Goal: Transaction & Acquisition: Download file/media

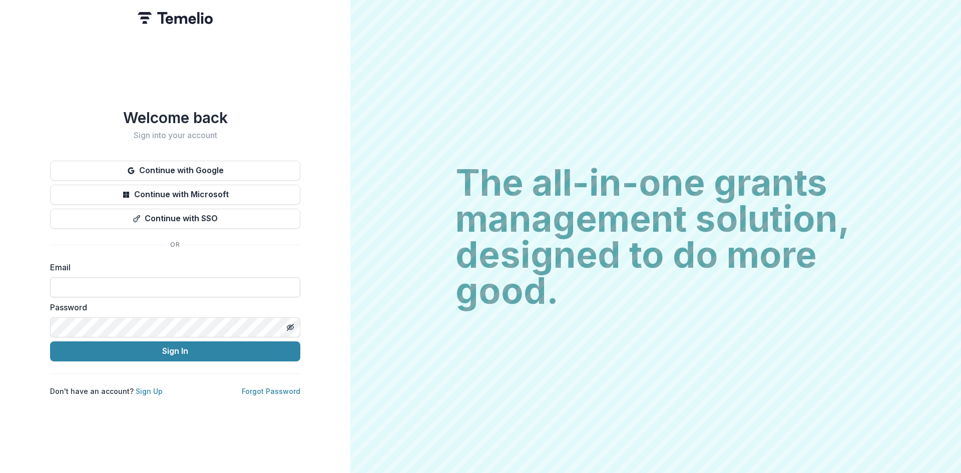
click at [90, 282] on input at bounding box center [175, 287] width 250 height 20
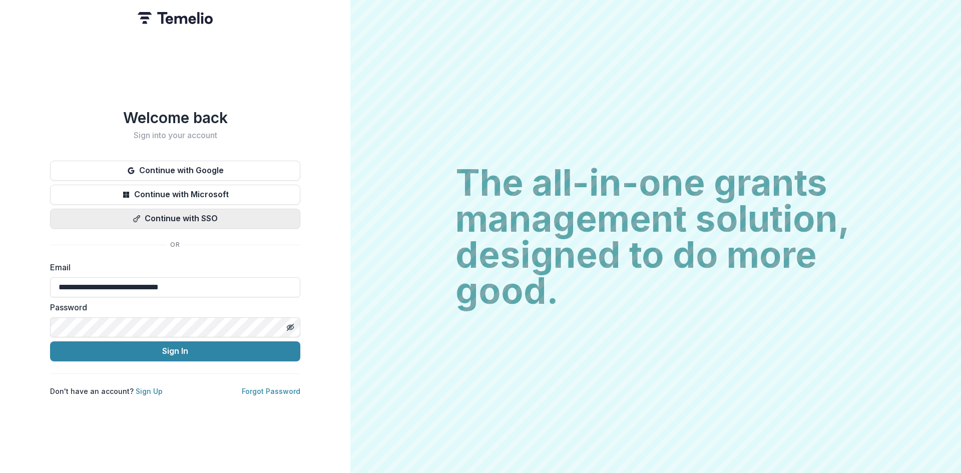
type input "**********"
click at [50, 341] on button "Sign In" at bounding box center [175, 351] width 250 height 20
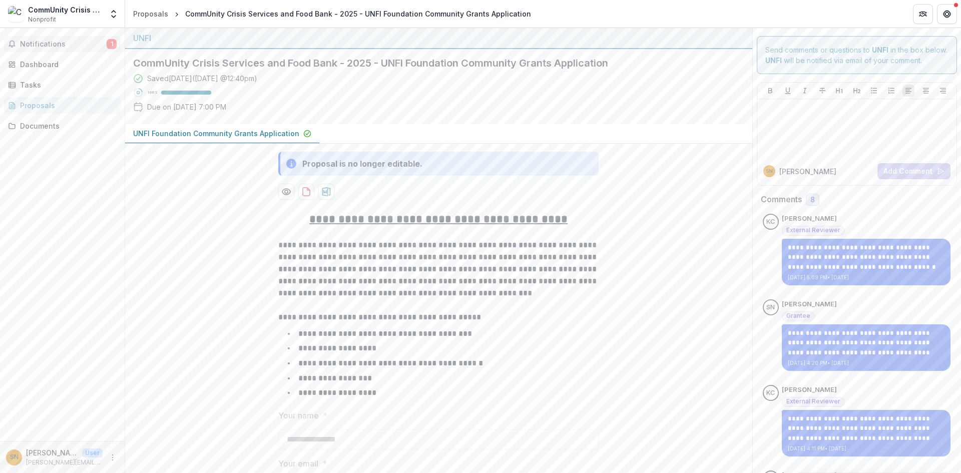
click at [53, 42] on span "Notifications" at bounding box center [63, 44] width 87 height 9
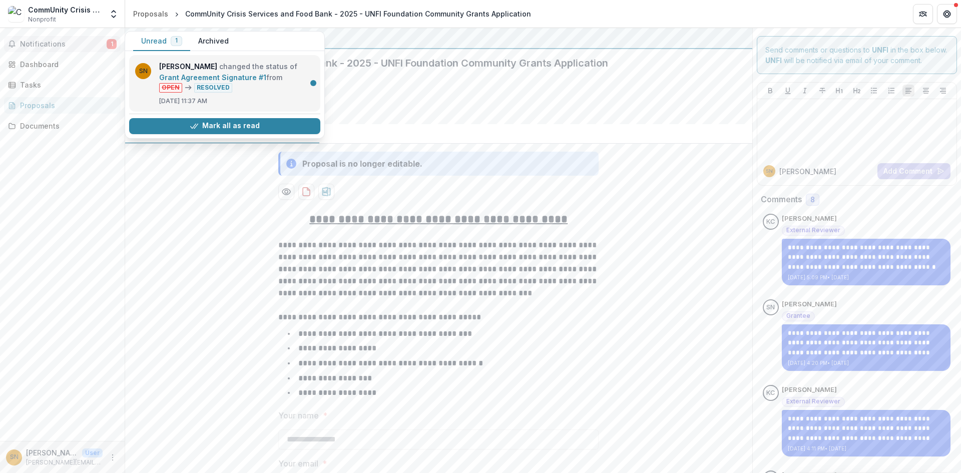
click at [161, 73] on link "Grant Agreement Signature #1" at bounding box center [212, 77] width 107 height 9
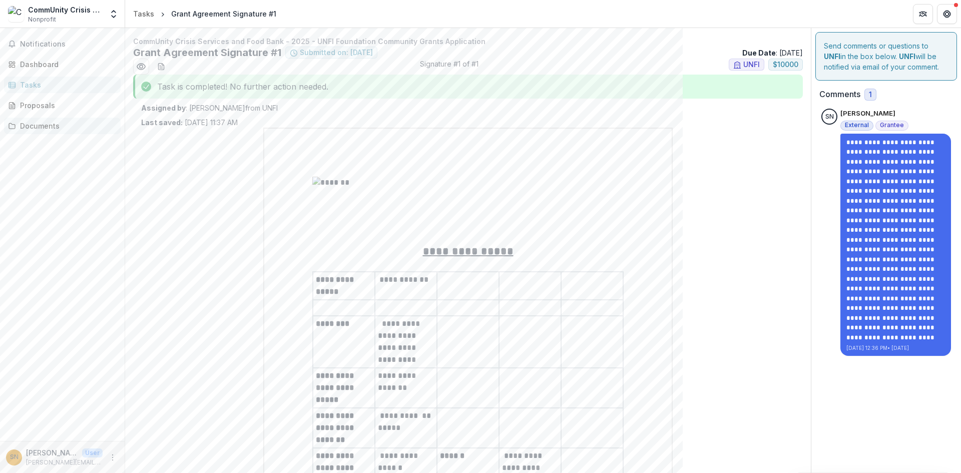
click at [39, 120] on link "Documents" at bounding box center [62, 126] width 117 height 17
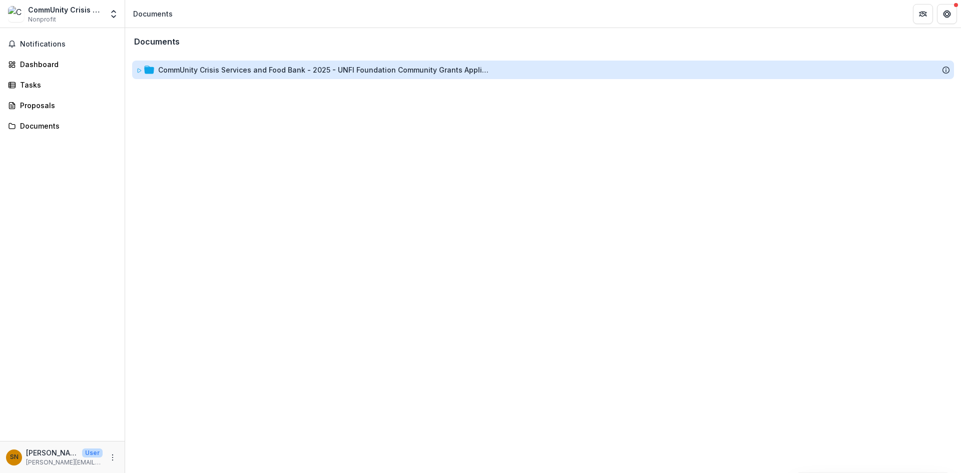
click at [261, 67] on div "CommUnity Crisis Services and Food Bank - 2025 - UNFI Foundation Community Gran…" at bounding box center [323, 70] width 330 height 11
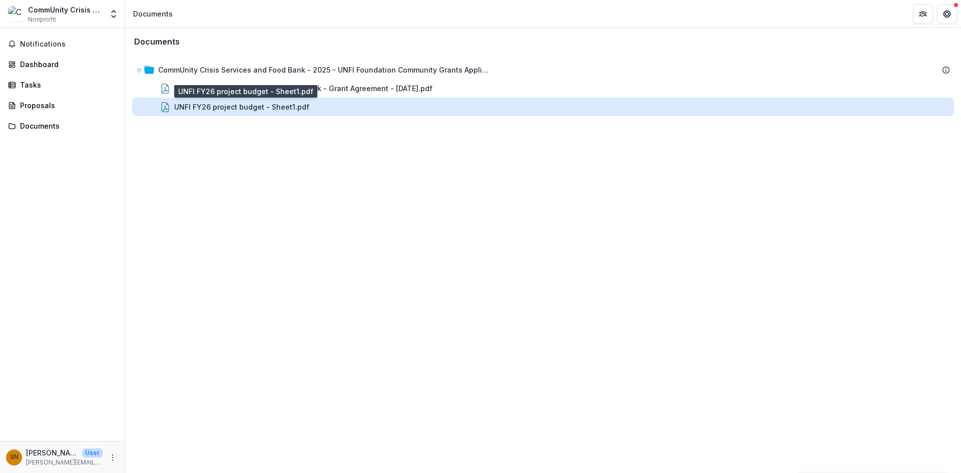
click at [277, 108] on div "UNFI FY26 project budget - Sheet1.pdf" at bounding box center [241, 107] width 135 height 11
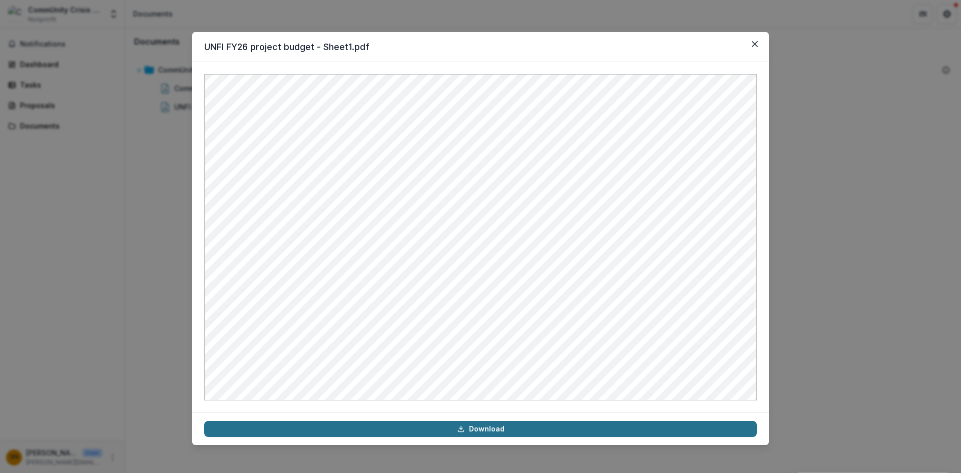
click at [517, 424] on link "Download" at bounding box center [480, 429] width 552 height 16
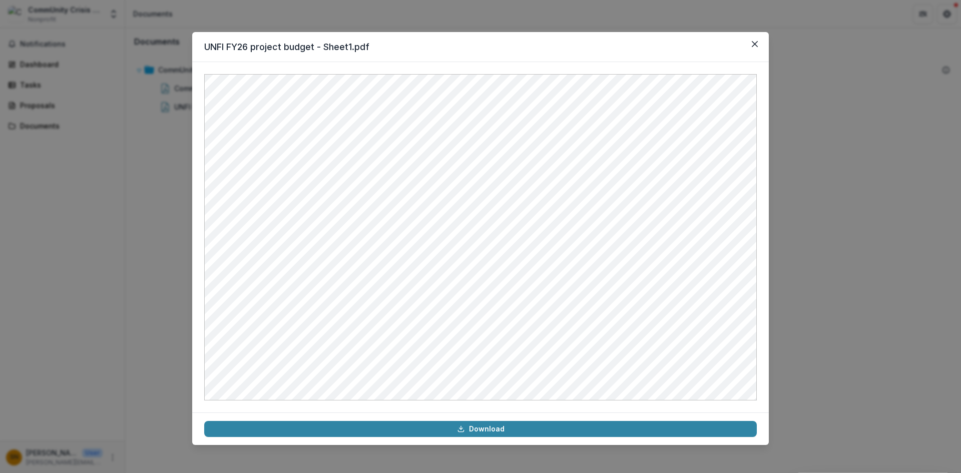
drag, startPoint x: 154, startPoint y: 268, endPoint x: 160, endPoint y: 249, distance: 19.5
click at [154, 268] on div "UNFI FY26 project budget - Sheet1.pdf Download" at bounding box center [480, 236] width 961 height 473
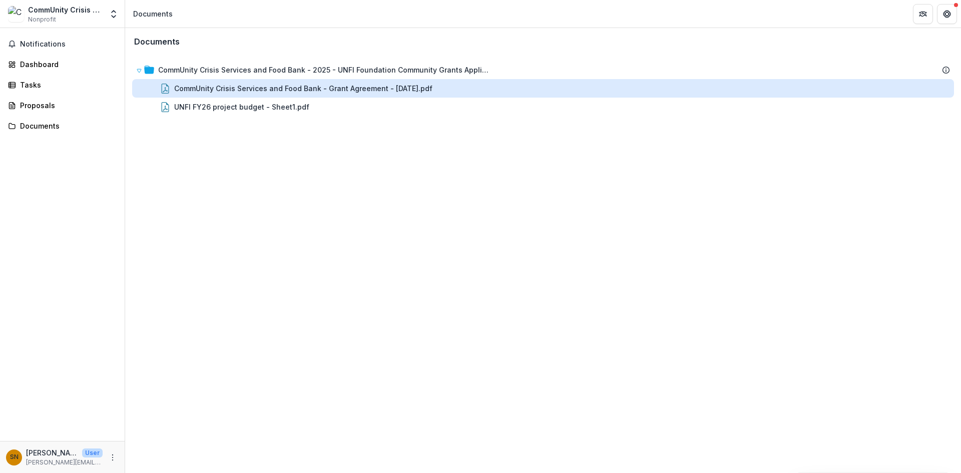
click at [310, 87] on div "CommUnity Crisis Services and Food Bank - Grant Agreement - [DATE].pdf" at bounding box center [303, 88] width 258 height 11
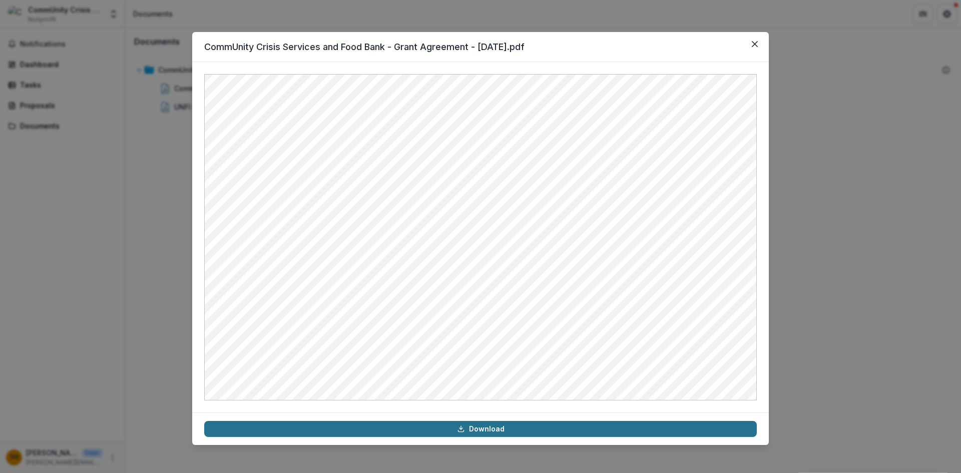
click at [480, 429] on link "Download" at bounding box center [480, 429] width 552 height 16
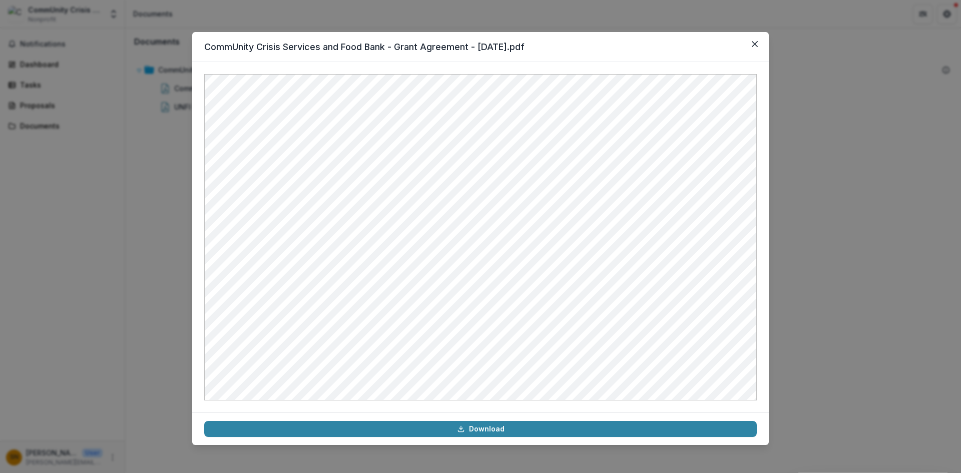
click at [172, 239] on div "CommUnity Crisis Services and Food Bank - Grant Agreement - [DATE].pdf Download" at bounding box center [480, 236] width 961 height 473
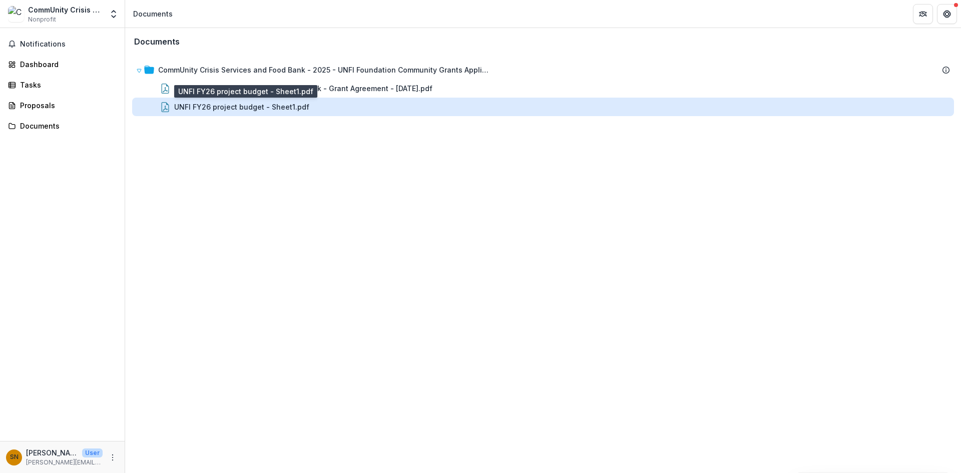
click at [205, 102] on div "UNFI FY26 project budget - Sheet1.pdf" at bounding box center [241, 107] width 135 height 11
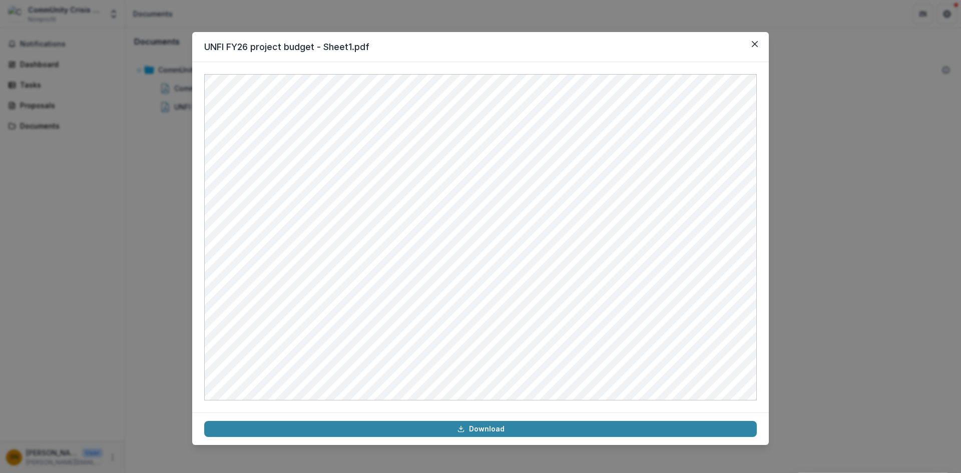
click at [181, 194] on div "UNFI FY26 project budget - Sheet1.pdf Download" at bounding box center [480, 236] width 961 height 473
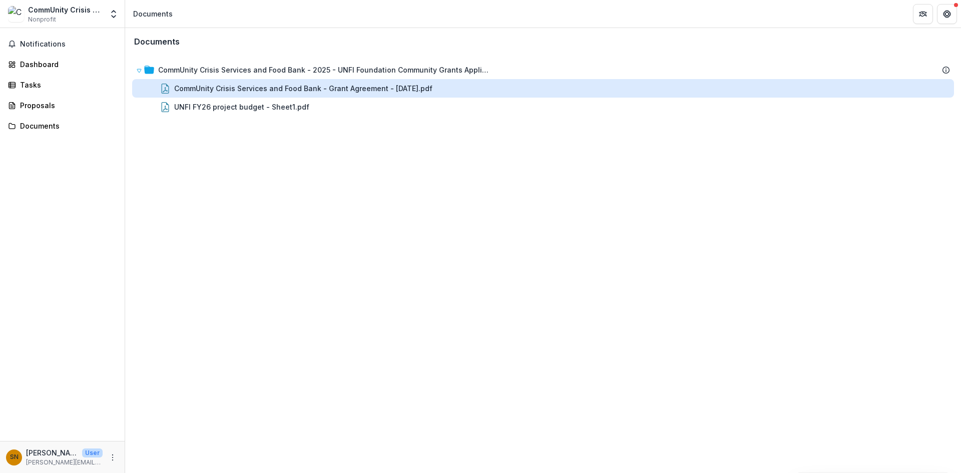
click at [209, 86] on div "CommUnity Crisis Services and Food Bank - Grant Agreement - [DATE].pdf" at bounding box center [303, 88] width 258 height 11
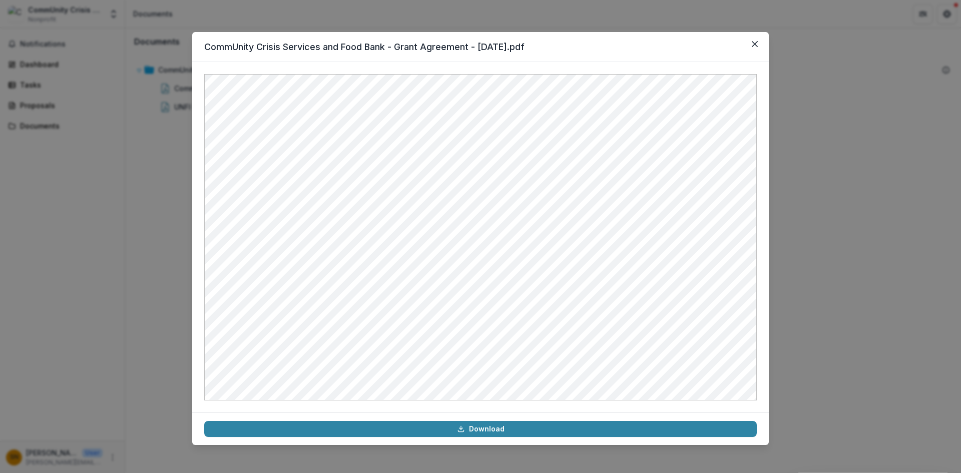
click at [806, 201] on div "CommUnity Crisis Services and Food Bank - Grant Agreement - [DATE].pdf Download" at bounding box center [480, 236] width 961 height 473
